Goal: Task Accomplishment & Management: Manage account settings

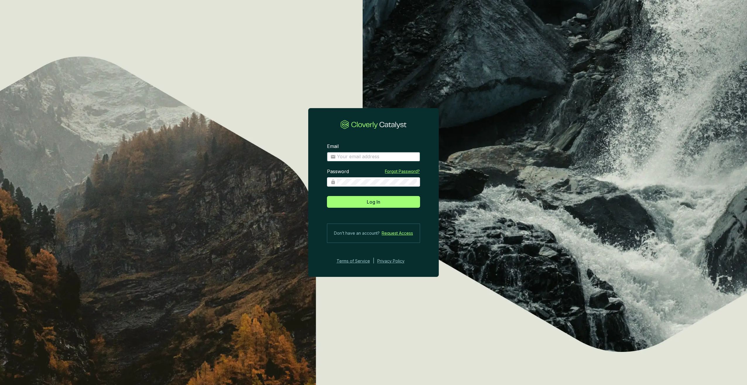
type input "[PERSON_NAME][EMAIL_ADDRESS][DOMAIN_NAME]"
click at [406, 127] on icon at bounding box center [401, 125] width 11 height 7
click at [396, 212] on section "Email [PERSON_NAME][EMAIL_ADDRESS][DOMAIN_NAME] Password Forgot Password? Log I…" at bounding box center [373, 204] width 131 height 140
drag, startPoint x: 396, startPoint y: 206, endPoint x: 396, endPoint y: 202, distance: 3.3
click at [396, 205] on button "Log In" at bounding box center [373, 202] width 93 height 12
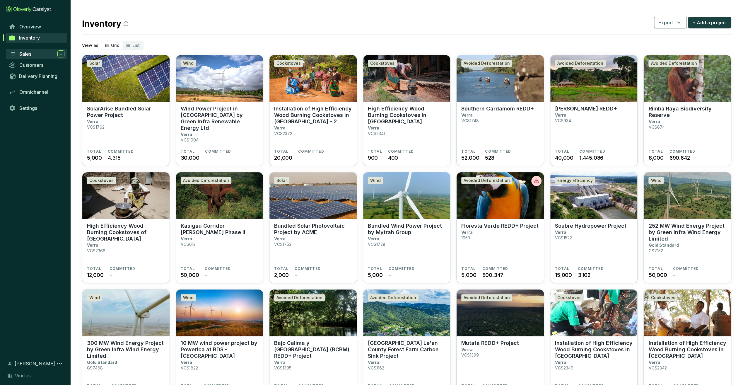
click at [30, 52] on span "Sales" at bounding box center [25, 54] width 12 height 6
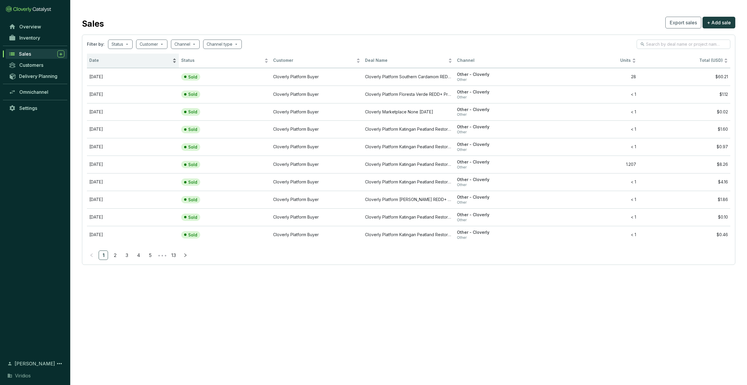
click at [124, 57] on div "Date" at bounding box center [132, 60] width 87 height 7
click at [123, 61] on span "Date" at bounding box center [130, 61] width 82 height 6
